Goal: Task Accomplishment & Management: Manage account settings

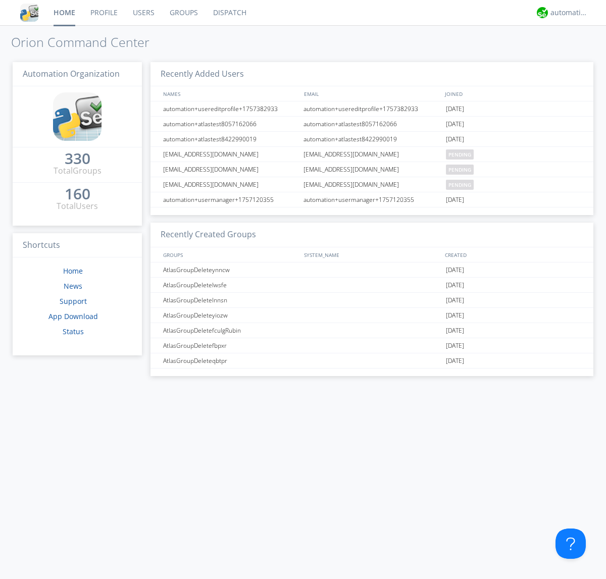
click at [143, 13] on link "Users" at bounding box center [143, 12] width 37 height 25
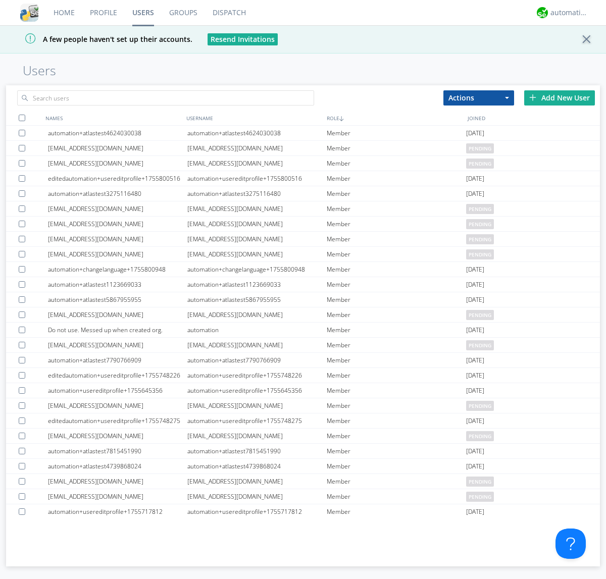
click at [560, 97] on div "Add New User" at bounding box center [559, 97] width 71 height 15
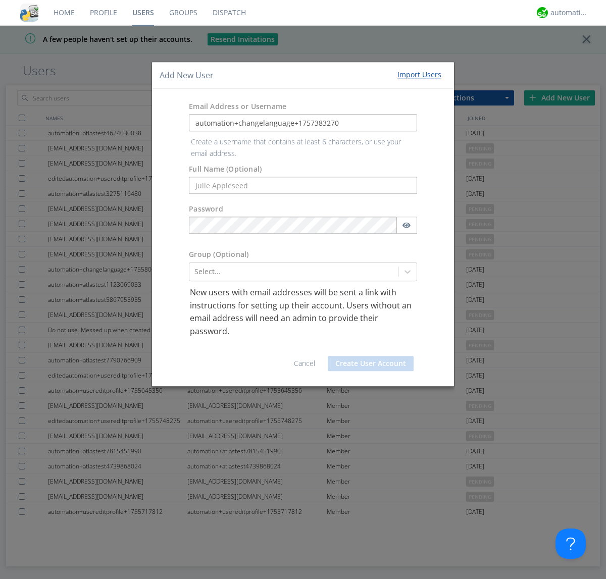
type input "automation+changelanguage+1757383270"
click at [371, 356] on button "Create User Account" at bounding box center [371, 363] width 86 height 15
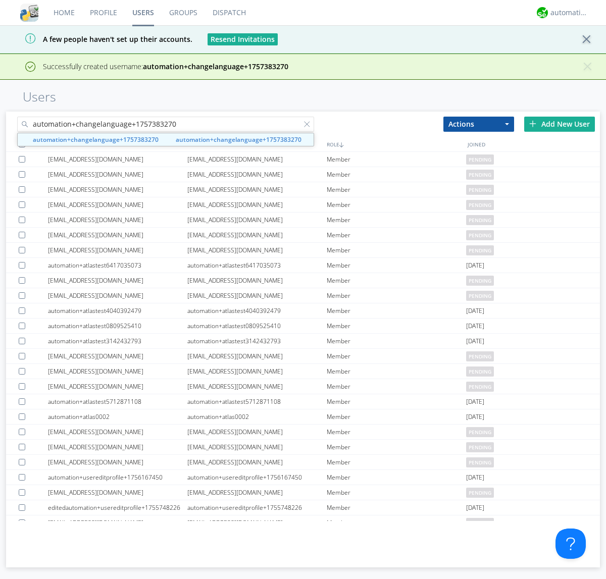
type input "automation+changelanguage+1757383270"
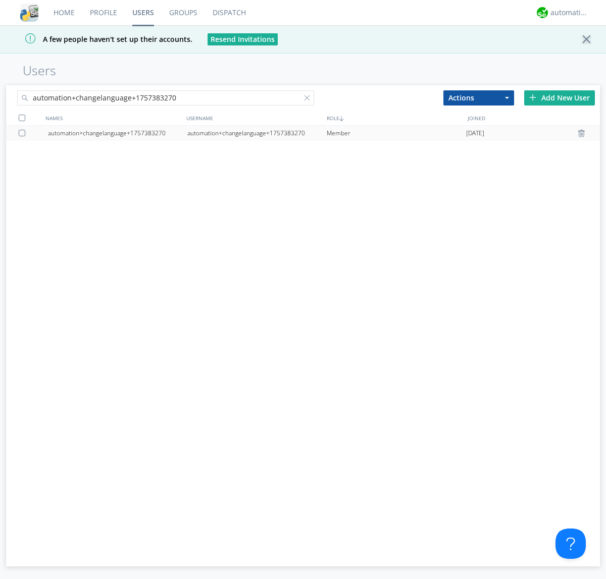
click at [257, 133] on div "automation+changelanguage+1757383270" at bounding box center [256, 133] width 139 height 15
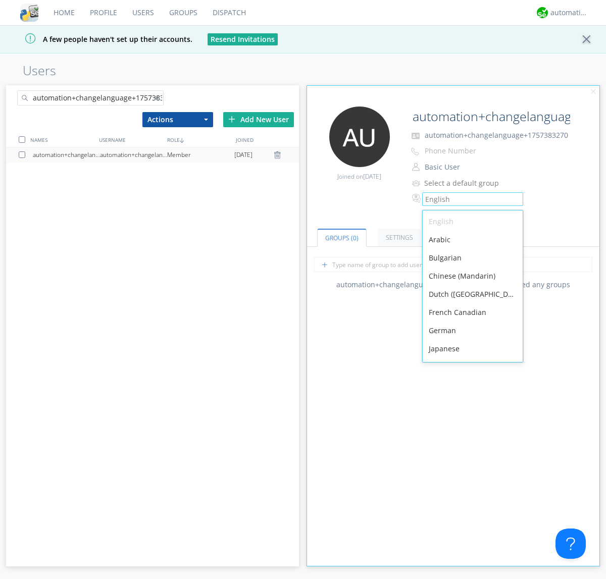
scroll to position [143, 0]
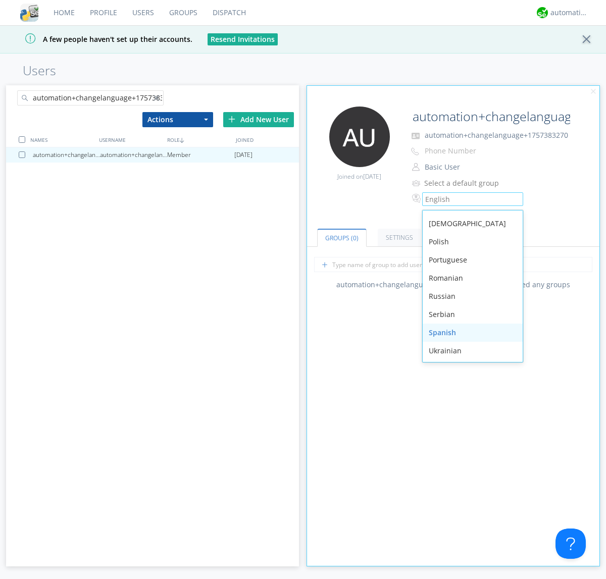
click at [470, 333] on div "Spanish" at bounding box center [473, 333] width 100 height 18
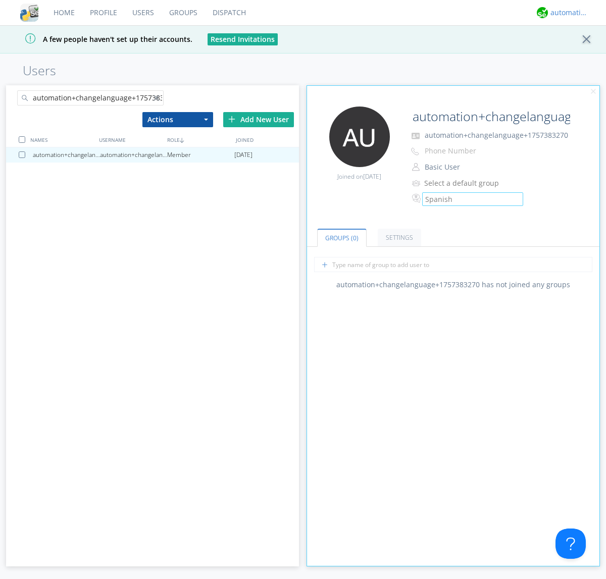
click at [567, 13] on div "automation+atlas" at bounding box center [570, 13] width 38 height 10
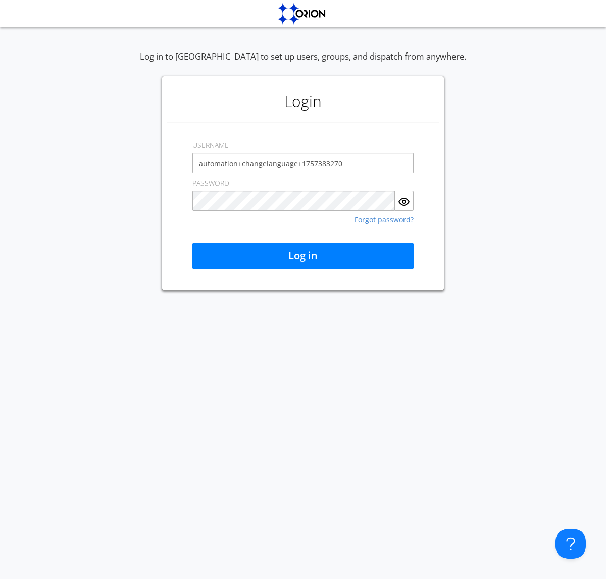
type input "automation+changelanguage+1757383270"
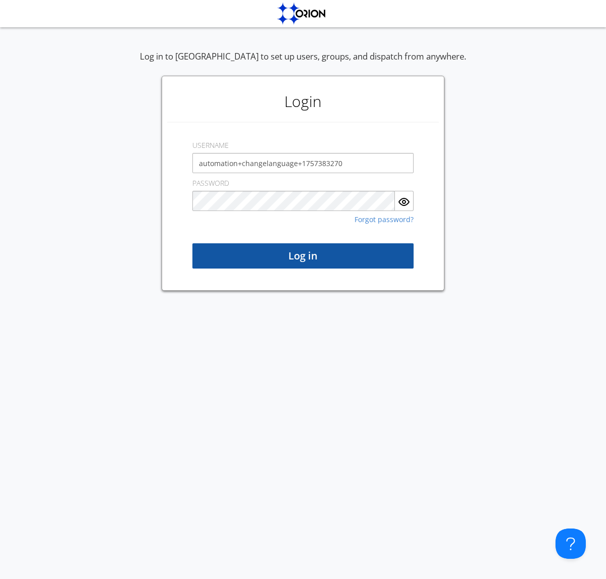
click at [303, 256] on button "Log in" at bounding box center [302, 255] width 221 height 25
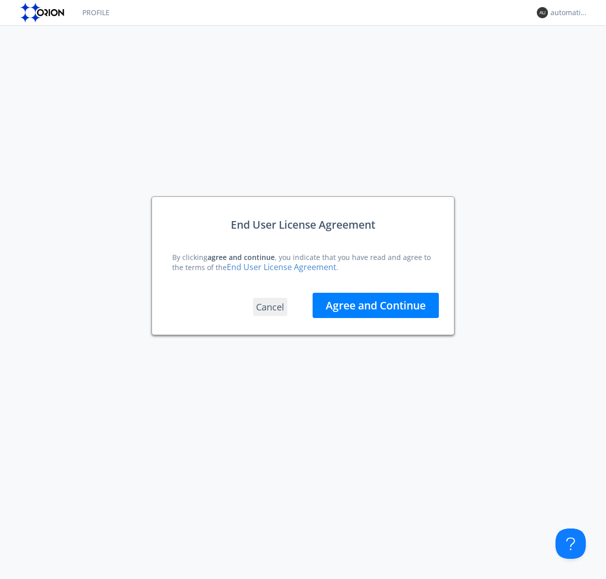
click at [376, 305] on button "Agree and Continue" at bounding box center [376, 305] width 126 height 25
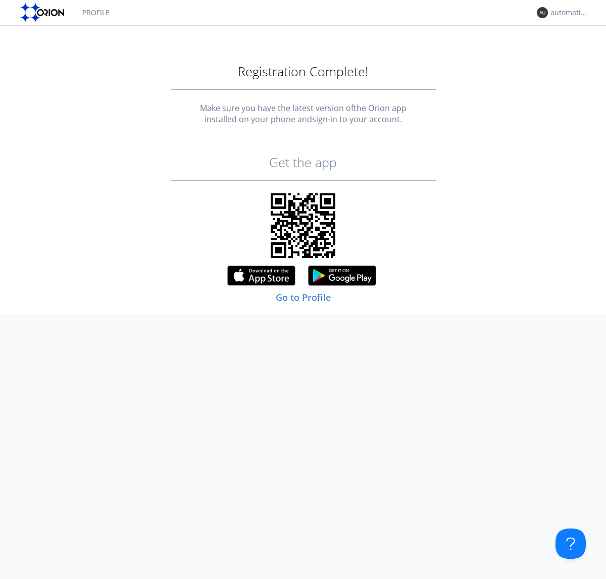
click at [95, 13] on link "Profile" at bounding box center [96, 12] width 42 height 25
click at [567, 13] on div "automation+changelanguage+1757383270" at bounding box center [570, 13] width 38 height 10
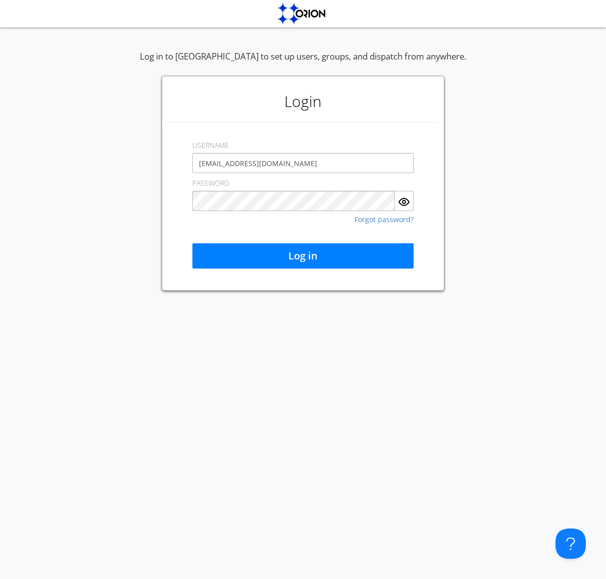
type input "[EMAIL_ADDRESS][DOMAIN_NAME]"
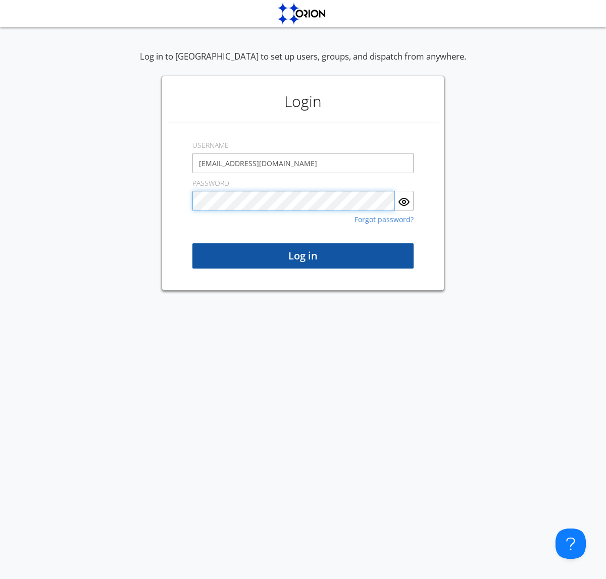
click at [303, 256] on button "Log in" at bounding box center [302, 255] width 221 height 25
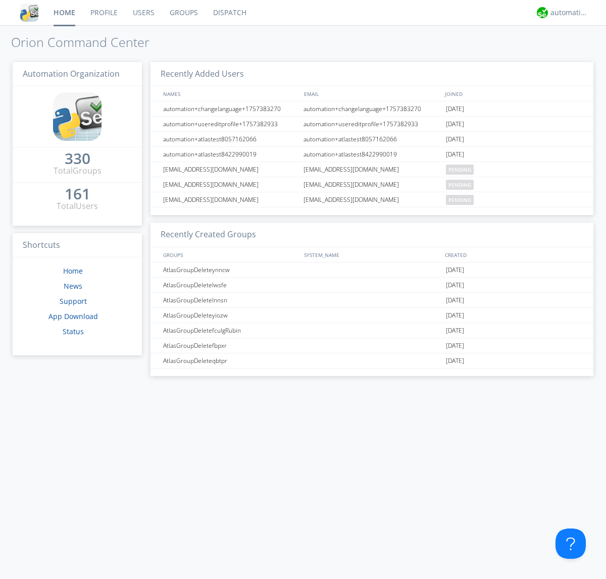
click at [143, 13] on link "Users" at bounding box center [143, 12] width 37 height 25
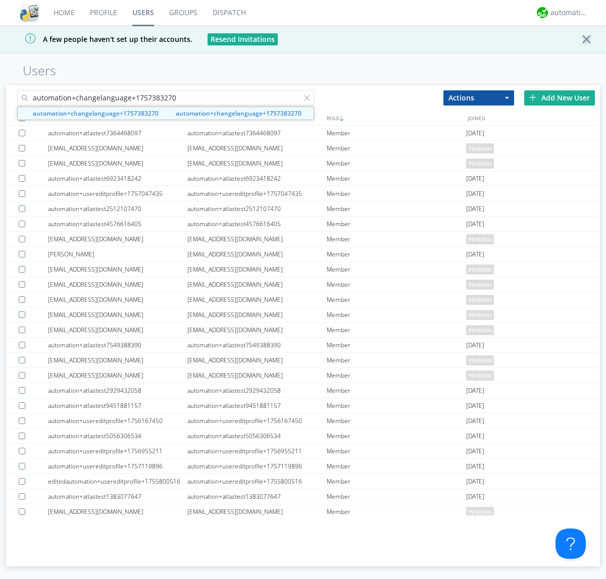
type input "automation+changelanguage+1757383270"
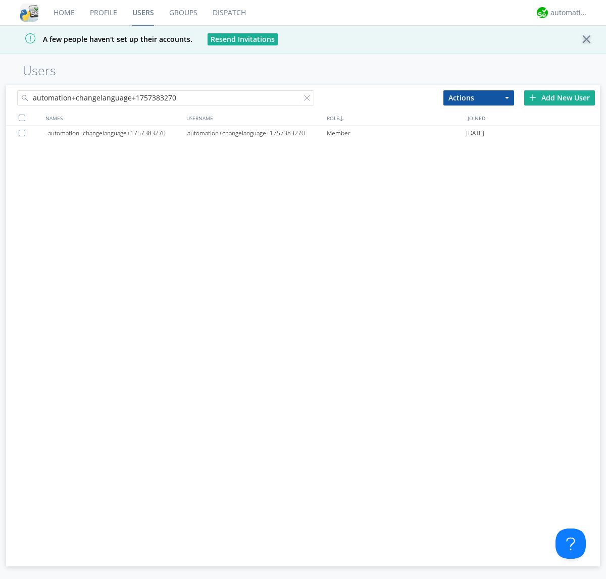
click at [24, 133] on div at bounding box center [24, 133] width 10 height 7
click at [479, 97] on button "Actions" at bounding box center [478, 97] width 71 height 15
click at [0, 0] on link "Delete User" at bounding box center [0, 0] width 0 height 0
